Goal: Task Accomplishment & Management: Manage account settings

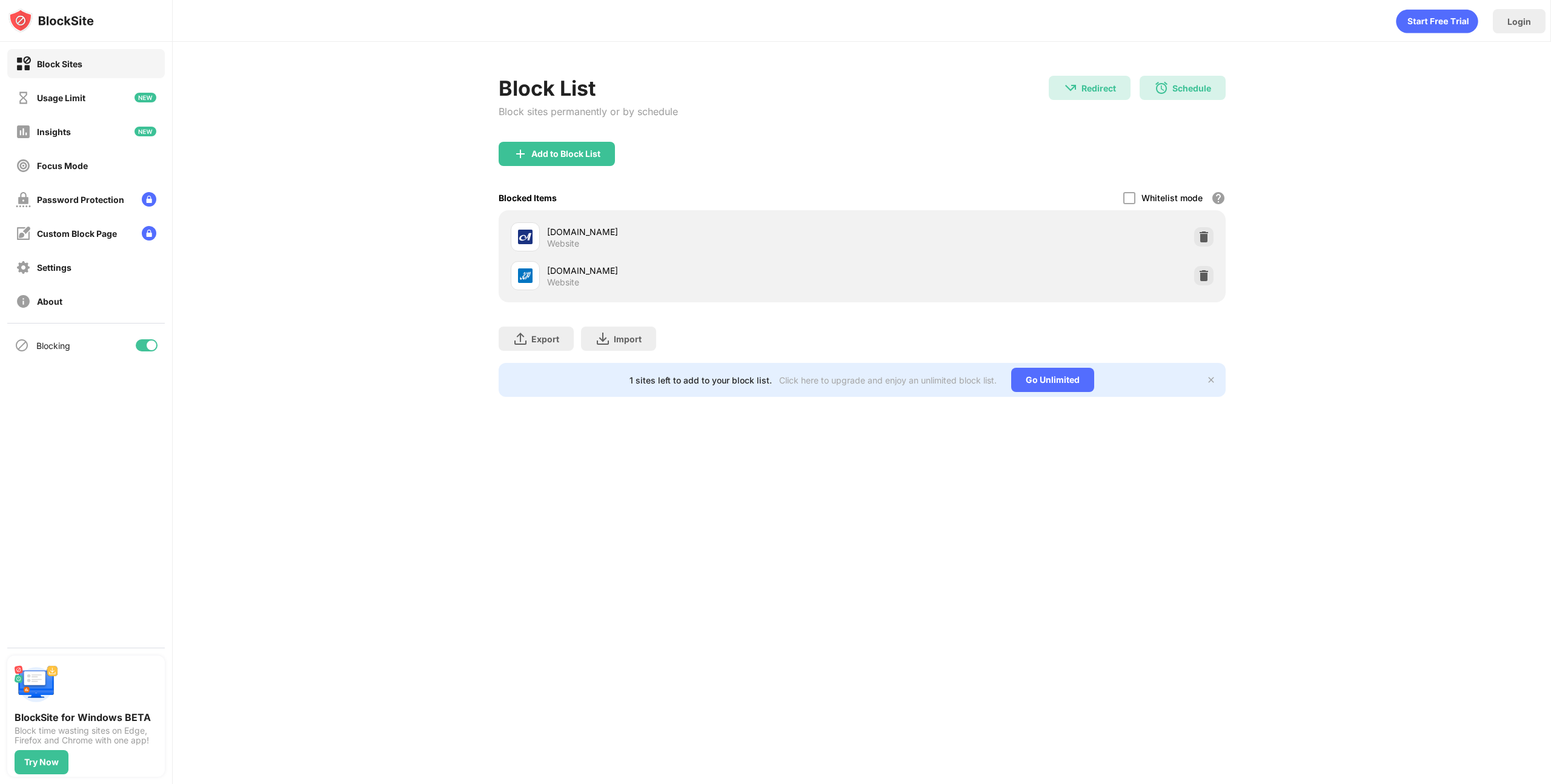
click at [1195, 276] on div at bounding box center [1203, 276] width 19 height 19
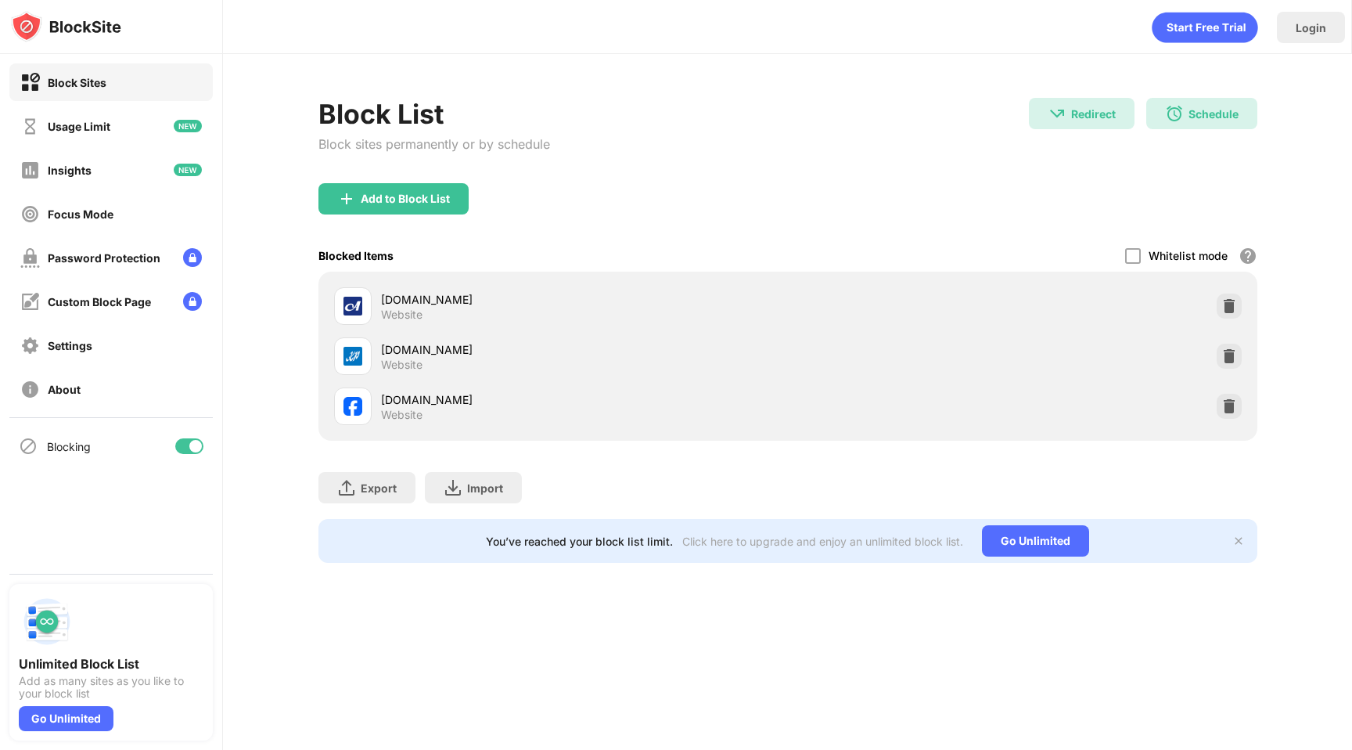
click at [1223, 405] on img at bounding box center [1230, 406] width 16 height 16
